Goal: Navigation & Orientation: Find specific page/section

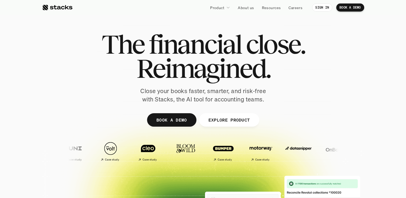
click at [214, 125] on link "EXPLORE PRODUCT" at bounding box center [229, 119] width 60 height 13
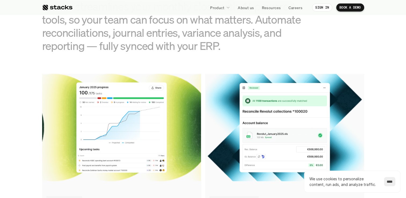
click at [385, 183] on input "****" at bounding box center [389, 181] width 11 height 9
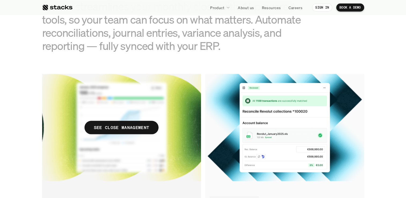
click at [127, 130] on p "SEE CLOSE MANAGEMENT" at bounding box center [121, 128] width 55 height 8
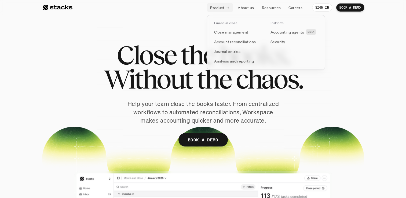
click at [221, 7] on p "Product" at bounding box center [217, 8] width 14 height 6
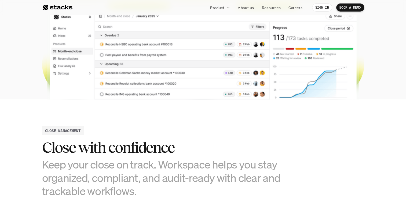
scroll to position [188, 0]
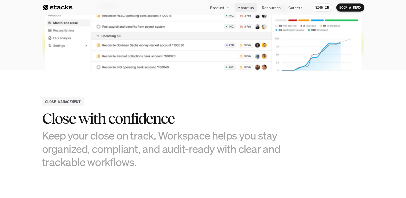
click at [249, 9] on p "About us" at bounding box center [246, 8] width 16 height 6
